Goal: Task Accomplishment & Management: Use online tool/utility

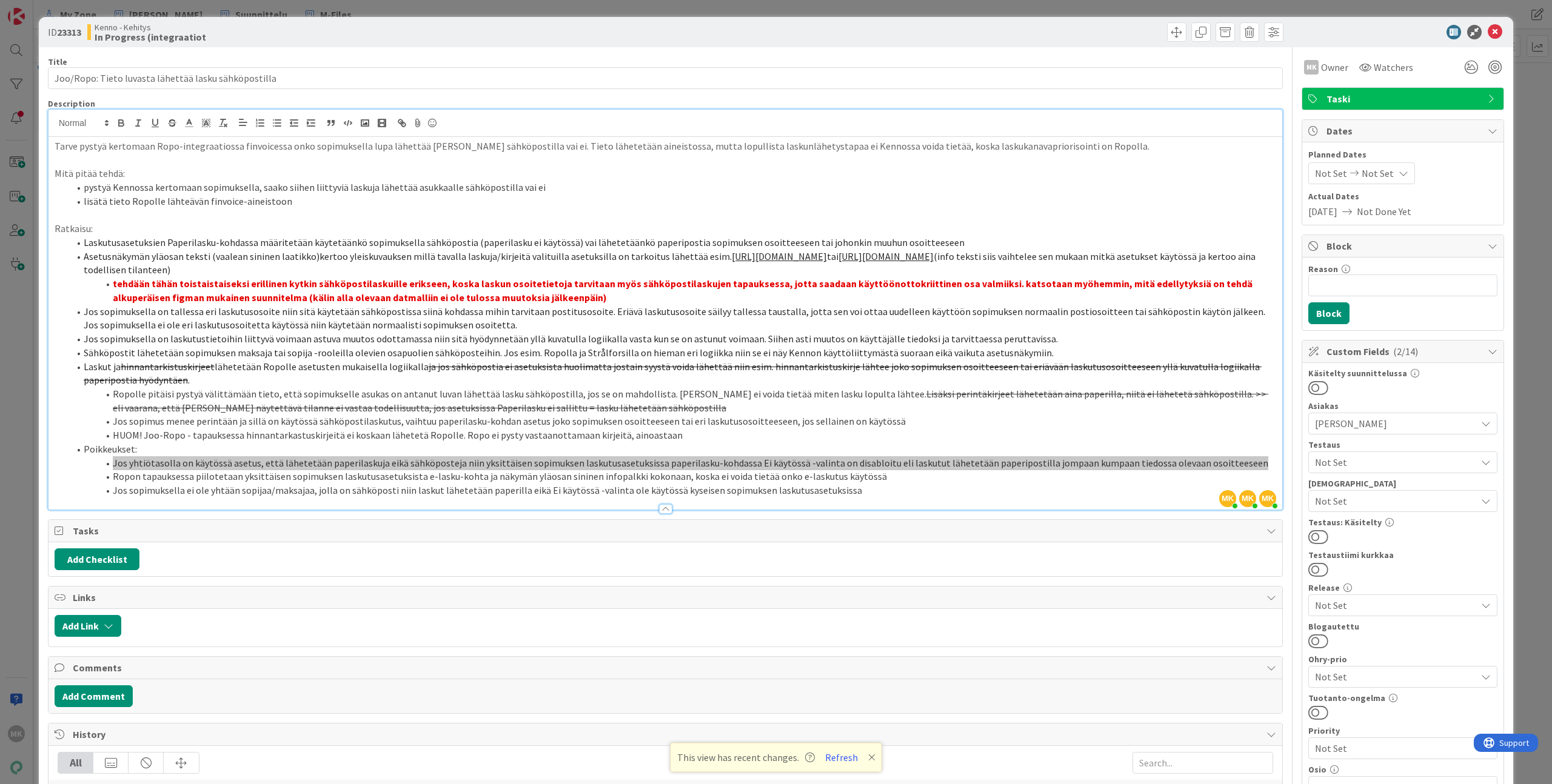
scroll to position [477, 0]
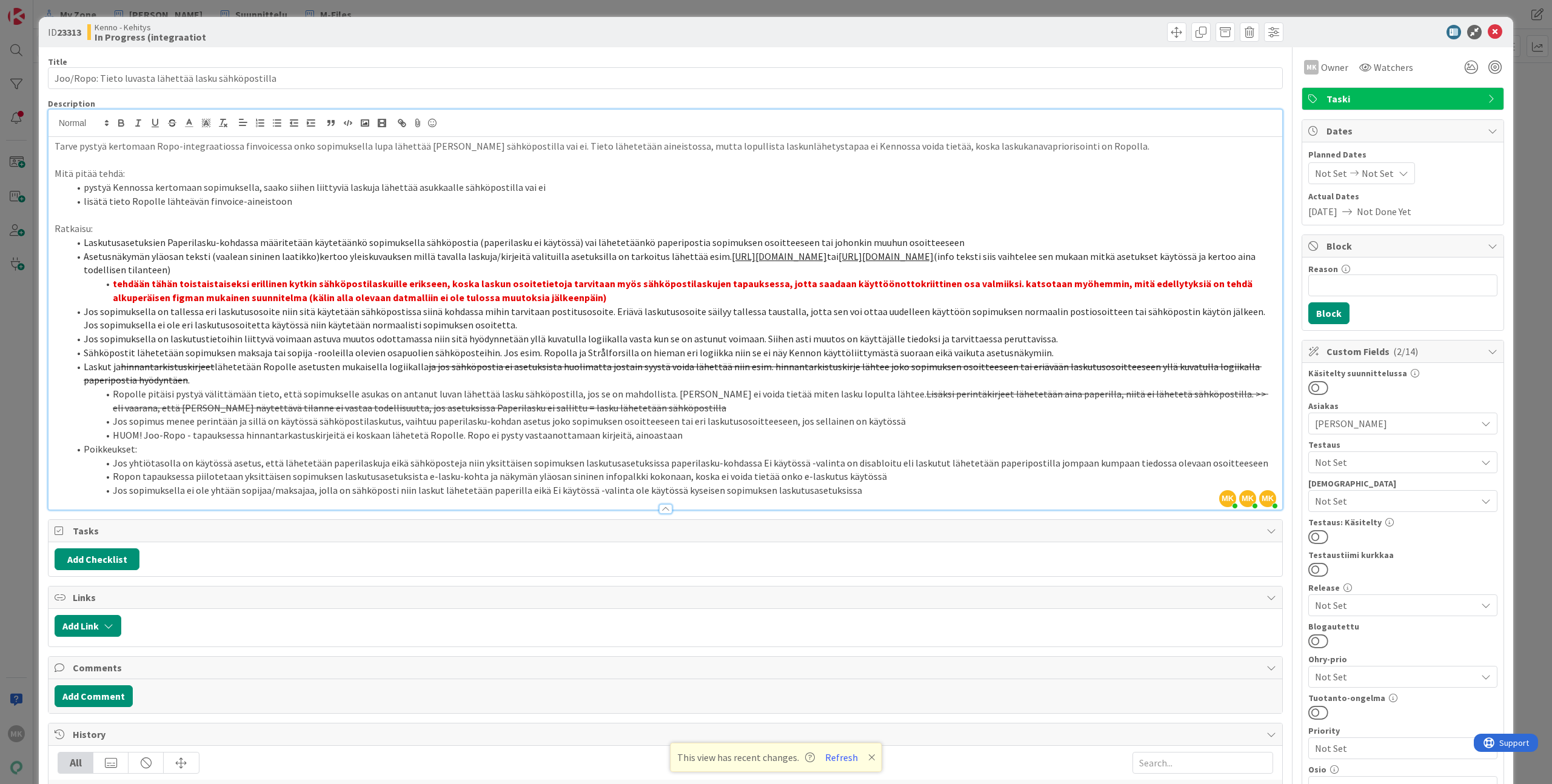
click at [176, 581] on div "Title 53 / 128 Joo/Ropo: Tieto luvasta lähettää lasku sähköpostilla Description…" at bounding box center [665, 581] width 1235 height 1067
click at [296, 82] on input "Joo/Ropo: Tieto luvasta lähettää lasku sähköpostilla" at bounding box center [665, 78] width 1235 height 22
click at [310, 48] on div "Title 53 / 128 Joo/Ropo: Tieto luvasta lähettää lasku sähköpostilla Description…" at bounding box center [665, 581] width 1235 height 1067
click at [256, 139] on p "Tarve pystyä kertomaan Ropo-integraatiossa finvoicessa onko sopimuksella lupa l…" at bounding box center [666, 146] width 1222 height 14
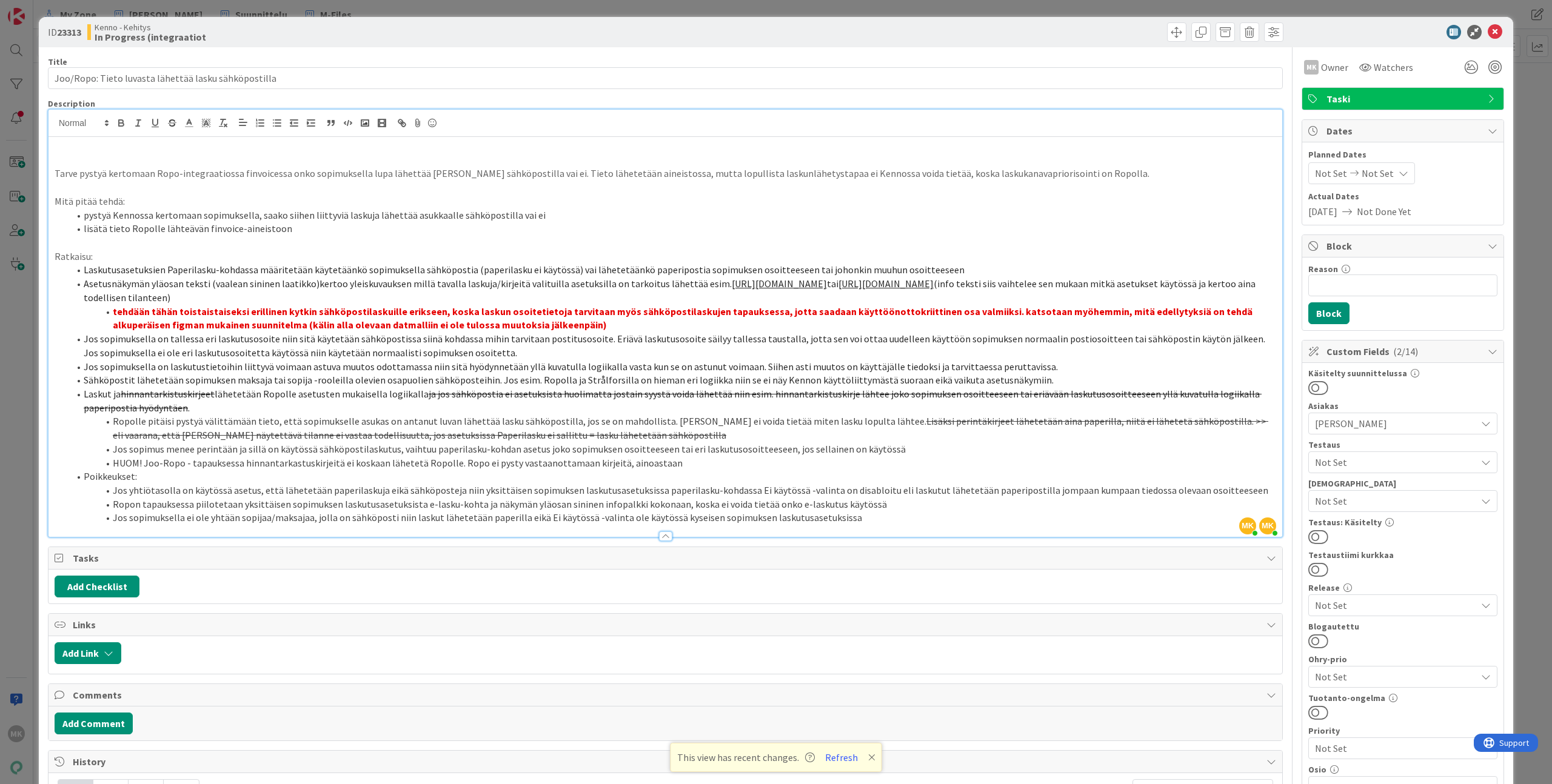
paste div
click at [364, 46] on div "ID 23313 Kenno - Kehitys In Progress (integraatiot" at bounding box center [776, 32] width 1475 height 31
click at [406, 48] on div "Title 53 / 128 Joo/Ropo: Tieto luvasta lähettää lasku sähköpostilla Description…" at bounding box center [665, 585] width 1235 height 1076
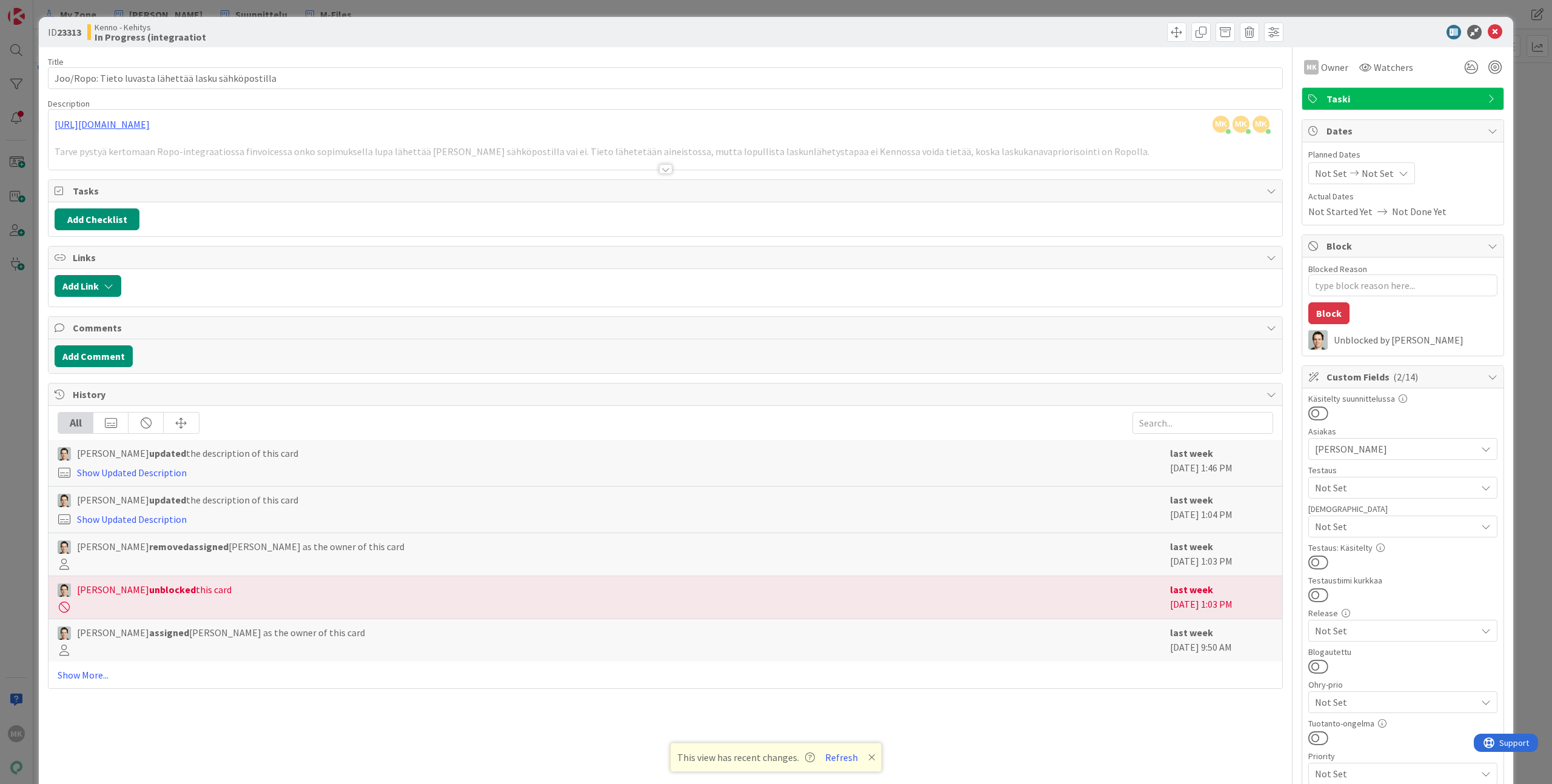
type textarea "x"
